Goal: Use online tool/utility: Utilize a website feature to perform a specific function

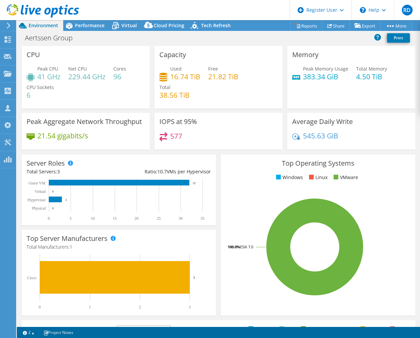
select select "EUFrankfurt"
select select "USD"
click at [131, 23] on span "Virtual" at bounding box center [128, 25] width 15 height 6
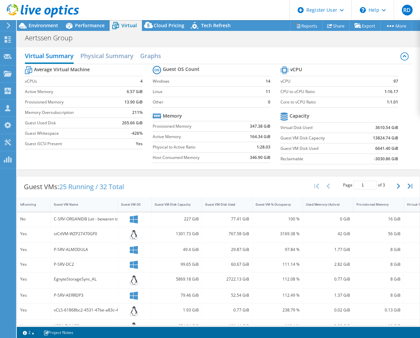
click at [373, 138] on b "13824.74 GiB" at bounding box center [385, 138] width 25 height 7
click at [89, 25] on span "Performance" at bounding box center [90, 25] width 30 height 6
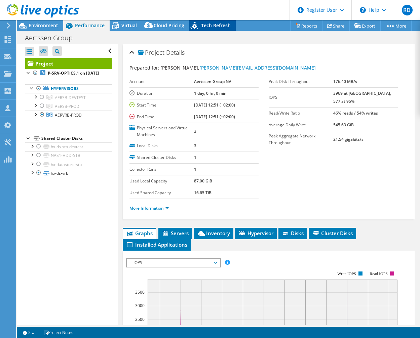
click at [218, 24] on span "Tech Refresh" at bounding box center [216, 25] width 30 height 6
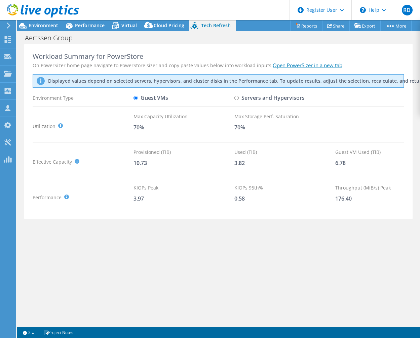
click at [238, 101] on label "Servers and Hypervisors" at bounding box center [270, 98] width 70 height 12
click at [238, 100] on input "Servers and Hypervisors" at bounding box center [237, 98] width 4 height 4
radio input "true"
click at [135, 99] on input "Guest VMs" at bounding box center [136, 98] width 4 height 4
radio input "true"
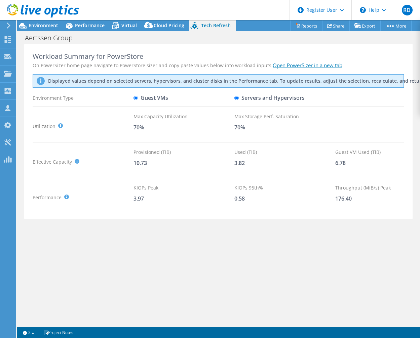
click at [40, 22] on div at bounding box center [39, 11] width 79 height 23
click at [35, 26] on span "Environment" at bounding box center [44, 25] width 30 height 6
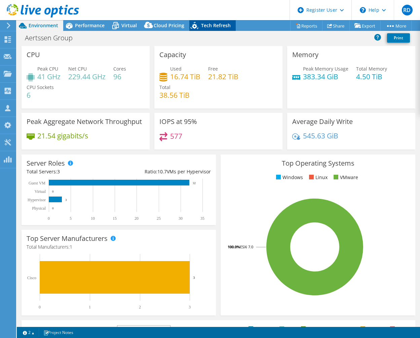
click at [210, 26] on span "Tech Refresh" at bounding box center [216, 25] width 30 height 6
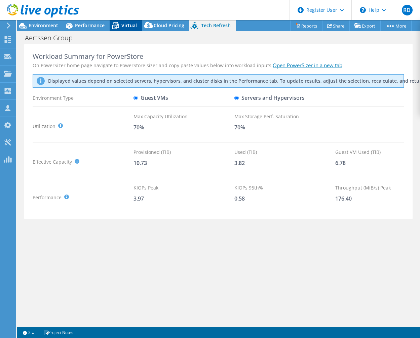
click at [120, 26] on icon at bounding box center [116, 26] width 12 height 12
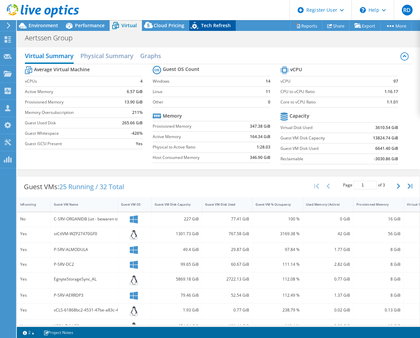
click at [213, 25] on span "Tech Refresh" at bounding box center [216, 25] width 30 height 6
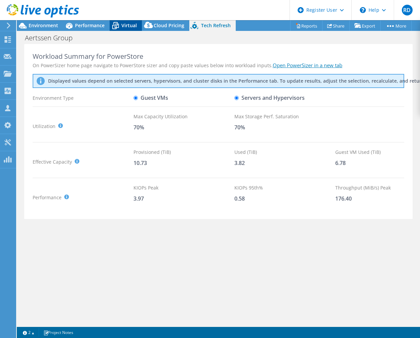
click at [129, 26] on span "Virtual" at bounding box center [128, 25] width 15 height 6
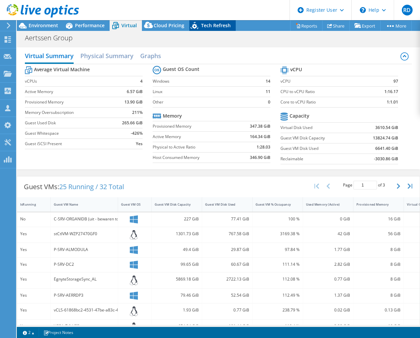
click at [201, 26] on span "Tech Refresh" at bounding box center [216, 25] width 30 height 6
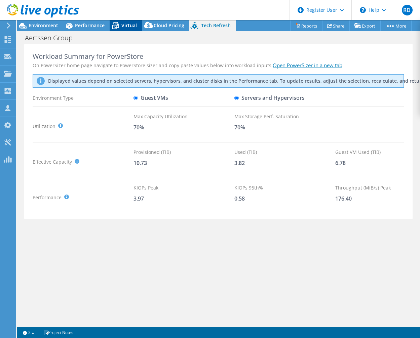
click at [128, 28] on span "Virtual" at bounding box center [128, 25] width 15 height 6
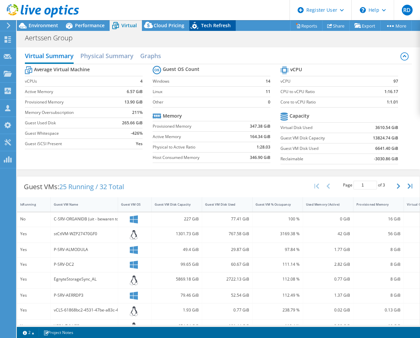
click at [222, 26] on span "Tech Refresh" at bounding box center [216, 25] width 30 height 6
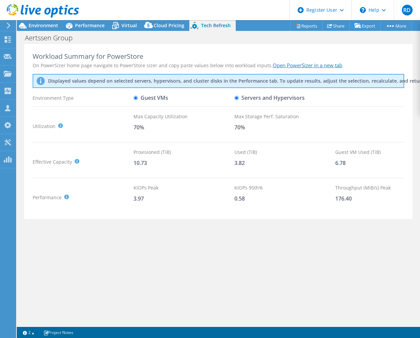
click at [235, 98] on input "Servers and Hypervisors" at bounding box center [237, 98] width 4 height 4
radio input "true"
click at [137, 98] on input "Guest VMs" at bounding box center [136, 98] width 4 height 4
radio input "true"
